Goal: Task Accomplishment & Management: Use online tool/utility

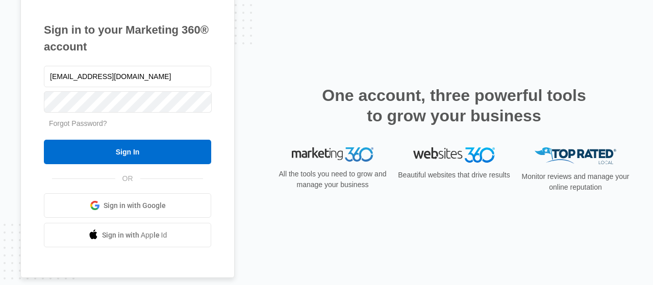
type input "[EMAIL_ADDRESS][DOMAIN_NAME]"
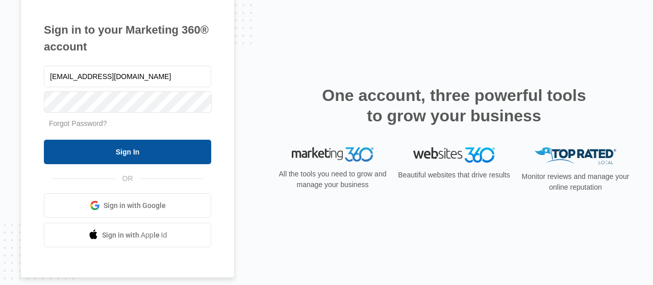
click at [130, 147] on input "Sign In" at bounding box center [127, 152] width 167 height 24
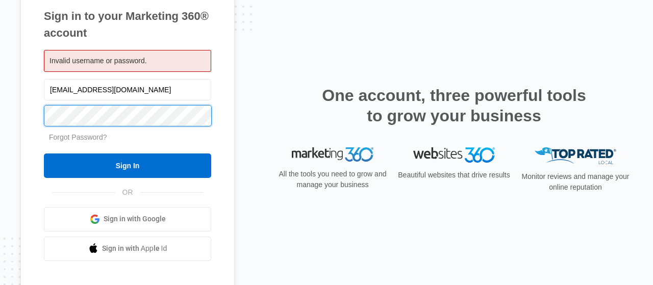
click at [44, 154] on input "Sign In" at bounding box center [127, 166] width 167 height 24
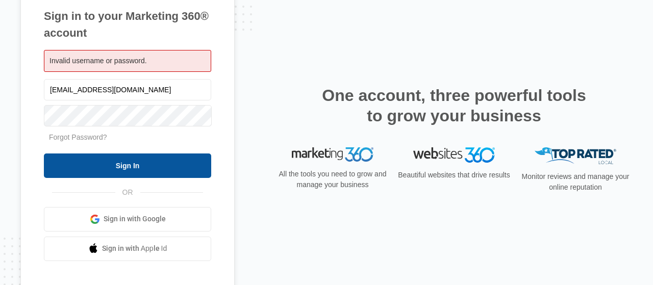
click at [115, 161] on input "Sign In" at bounding box center [127, 166] width 167 height 24
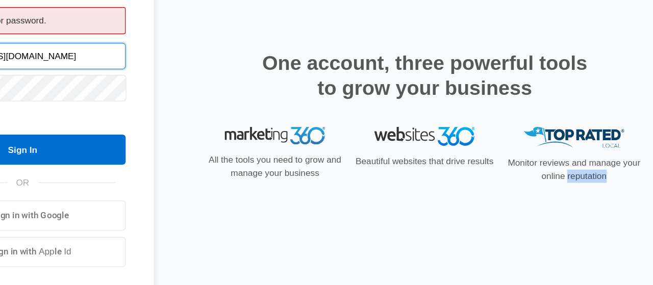
scroll to position [0, 8]
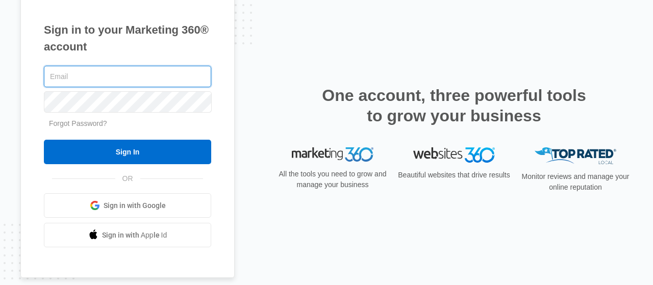
click at [97, 78] on input "text" at bounding box center [127, 76] width 167 height 21
type input "[EMAIL_ADDRESS][DOMAIN_NAME]"
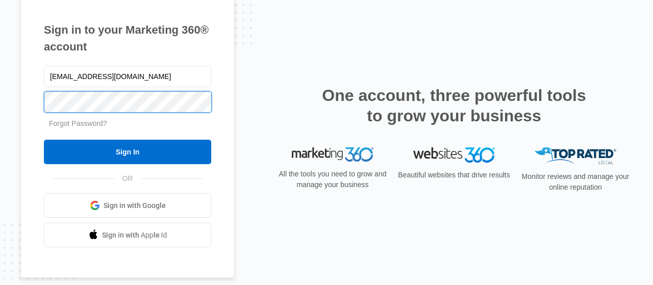
click at [44, 140] on input "Sign In" at bounding box center [127, 152] width 167 height 24
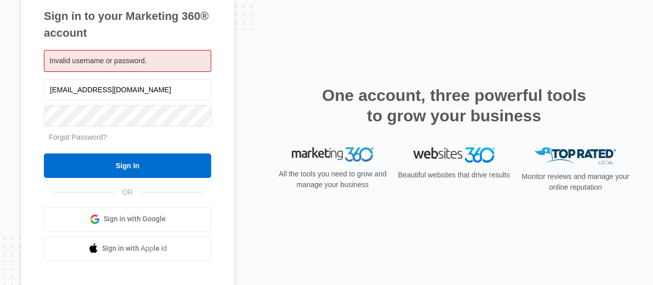
click at [92, 127] on div at bounding box center [127, 116] width 167 height 26
click at [44, 154] on input "Sign In" at bounding box center [127, 166] width 167 height 24
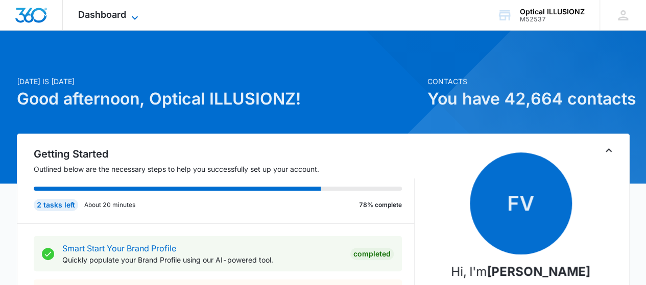
click at [129, 10] on div "Dashboard Apps Reputation Websites Forms CRM Email Social Content Ads Intellige…" at bounding box center [109, 15] width 93 height 30
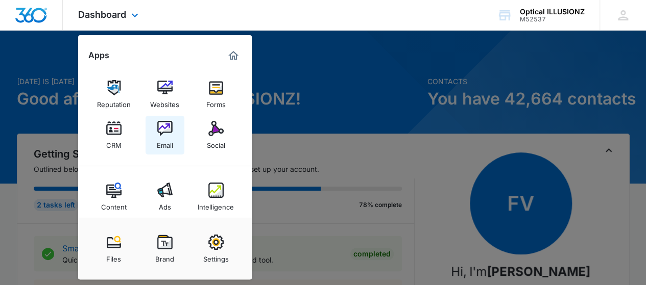
click at [168, 131] on img at bounding box center [164, 128] width 15 height 15
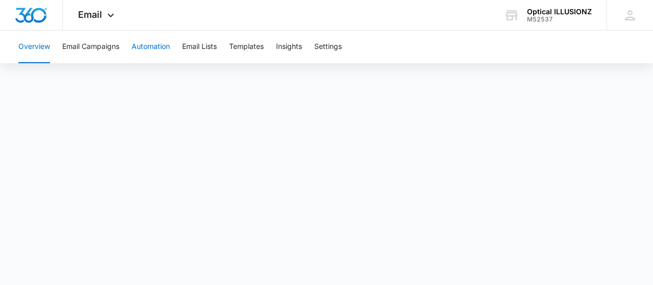
click at [152, 52] on button "Automation" at bounding box center [151, 47] width 38 height 33
click at [78, 44] on button "Email Campaigns" at bounding box center [90, 47] width 57 height 33
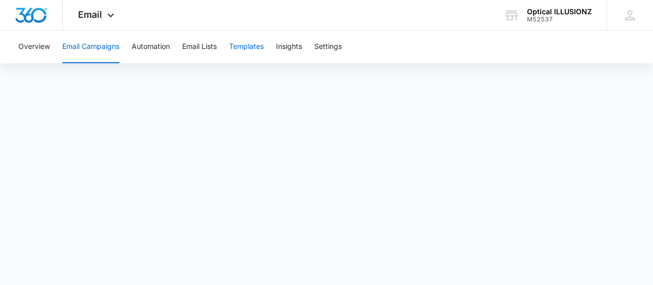
click at [244, 44] on button "Templates" at bounding box center [246, 47] width 35 height 33
click at [650, 263] on body "Email Apps Reputation Websites Forms CRM Email Social Content Ads Intelligence …" at bounding box center [326, 142] width 653 height 285
